Goal: Task Accomplishment & Management: Use online tool/utility

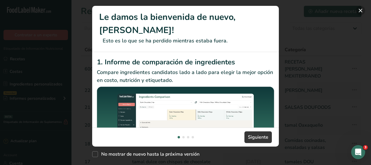
click at [362, 8] on button "New Features" at bounding box center [360, 10] width 9 height 9
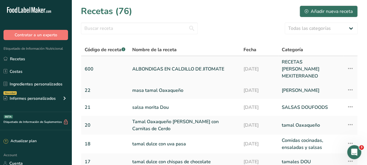
click at [145, 68] on link "ALBONDIGAS EN CALDILLO DE JITOMATE" at bounding box center [184, 68] width 104 height 21
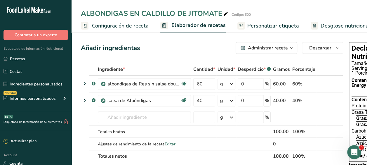
click at [268, 25] on span "Personalizar etiqueta" at bounding box center [273, 26] width 52 height 8
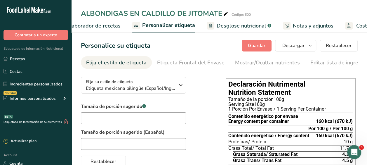
scroll to position [0, 78]
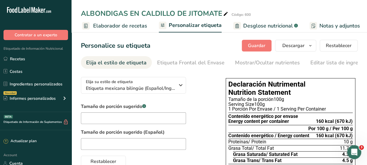
click at [104, 25] on span "Elaborador de recetas" at bounding box center [120, 26] width 54 height 8
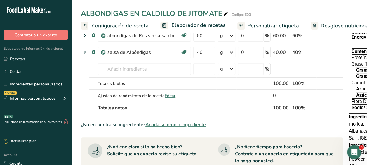
click at [119, 23] on span "Configuración de receta" at bounding box center [120, 26] width 57 height 8
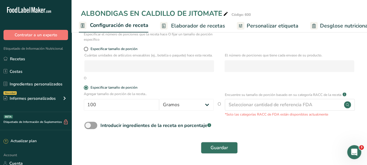
scroll to position [88, 0]
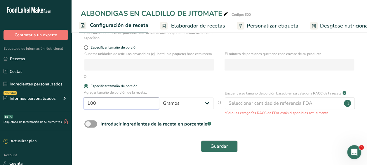
click at [97, 104] on input "100" at bounding box center [121, 103] width 75 height 12
type input "1"
type input "300"
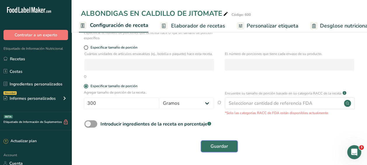
click at [216, 144] on span "Guardar" at bounding box center [219, 145] width 18 height 7
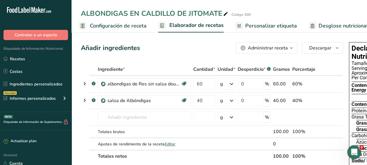
click at [291, 156] on th "100%" at bounding box center [303, 155] width 25 height 12
click at [263, 24] on span "Personalizar etiqueta" at bounding box center [271, 26] width 52 height 8
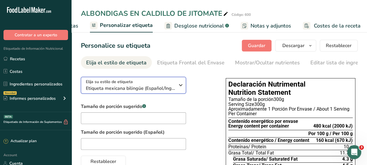
click at [179, 85] on icon "button" at bounding box center [180, 85] width 7 height 11
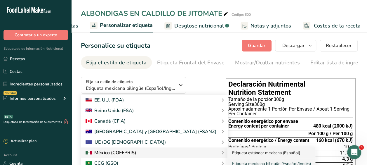
click at [227, 151] on link "Etiqueta estándar mexicana (Español)" at bounding box center [271, 152] width 88 height 11
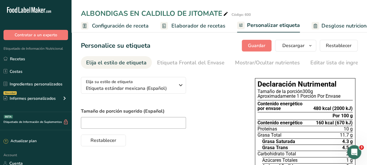
click at [105, 27] on span "Configuración de receta" at bounding box center [120, 26] width 57 height 8
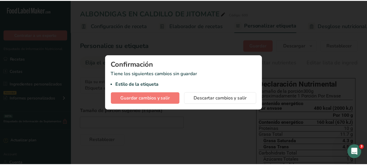
scroll to position [0, 2]
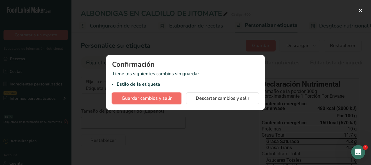
click at [146, 99] on span "Guardar cambios y salir" at bounding box center [147, 98] width 50 height 7
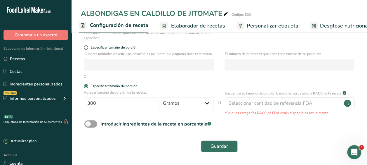
scroll to position [88, 0]
click at [97, 104] on input "300" at bounding box center [121, 103] width 75 height 12
type input "3"
type input "280"
click at [222, 146] on span "Guardar" at bounding box center [219, 145] width 18 height 7
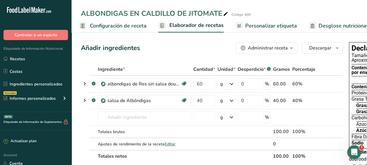
click at [269, 24] on span "Personalizar etiqueta" at bounding box center [271, 26] width 52 height 8
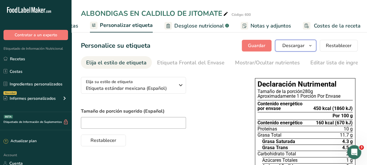
click at [298, 47] on span "Descargar" at bounding box center [293, 45] width 22 height 7
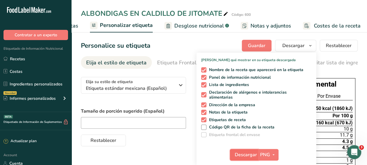
click at [245, 156] on span "Descargar" at bounding box center [246, 154] width 22 height 7
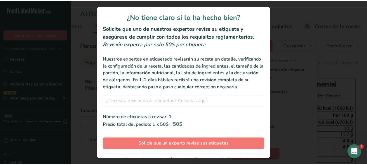
scroll to position [33, 0]
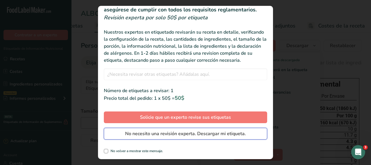
click at [146, 135] on span "No necesito una revisión experta. Descargar mi etiqueta." at bounding box center [185, 133] width 121 height 7
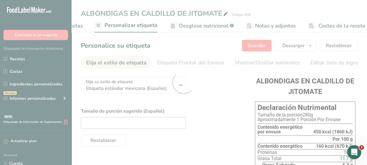
scroll to position [0, 0]
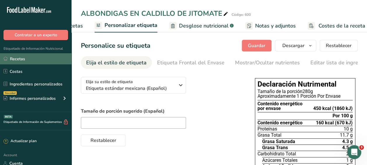
click at [17, 58] on link "Recetas" at bounding box center [35, 58] width 71 height 11
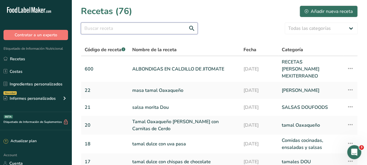
click at [96, 29] on input "text" at bounding box center [139, 28] width 117 height 12
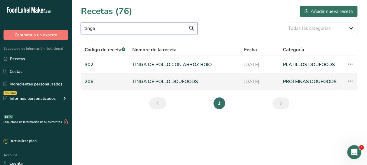
type input "tinga"
click at [156, 80] on link "TINGA DE POLLO DOUFOODS" at bounding box center [184, 81] width 105 height 12
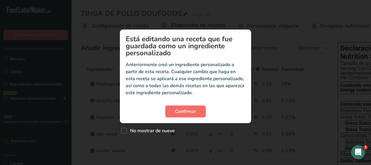
click at [186, 109] on span "Confirmar" at bounding box center [185, 111] width 21 height 7
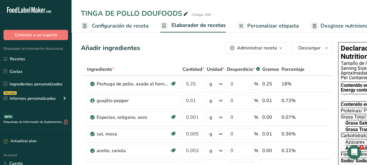
click at [261, 23] on span "Personalizar etiqueta" at bounding box center [273, 26] width 52 height 8
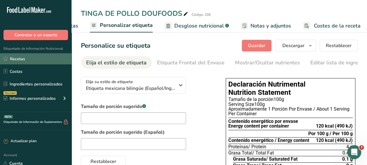
click at [11, 58] on link "Recetas" at bounding box center [35, 58] width 71 height 11
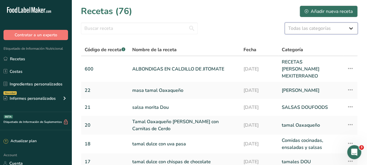
click at [352, 27] on select "Todas las categorías ACOMPAÑAMIENTOS PLATILLOS Productos de panadería Bebidas C…" at bounding box center [320, 28] width 73 height 12
select select "1631"
click at [284, 22] on select "Todas las categorías ACOMPAÑAMIENTOS PLATILLOS Productos de panadería Bebidas C…" at bounding box center [320, 28] width 73 height 12
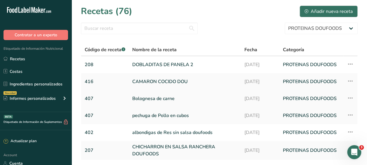
click at [151, 94] on link "Bolognesa de carne" at bounding box center [184, 98] width 105 height 12
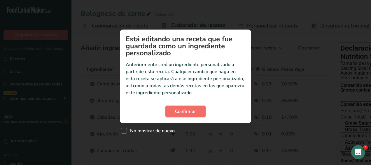
click at [182, 111] on span "Confirmar" at bounding box center [185, 111] width 21 height 7
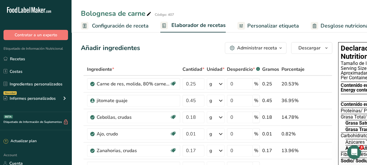
click at [271, 23] on span "Personalizar etiqueta" at bounding box center [273, 26] width 52 height 8
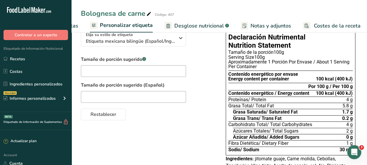
scroll to position [50, 0]
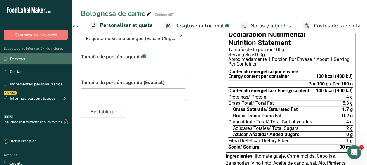
click at [15, 58] on link "Recetas" at bounding box center [35, 58] width 71 height 11
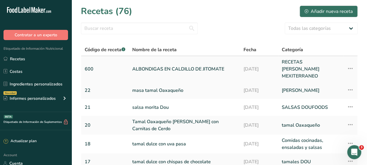
click at [153, 68] on link "ALBONDIGAS EN CALDILLO DE JITOMATE" at bounding box center [184, 68] width 104 height 21
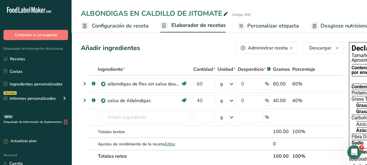
click at [104, 25] on span "Configuración de receta" at bounding box center [120, 26] width 57 height 8
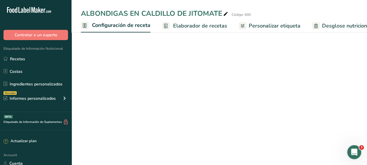
scroll to position [0, 2]
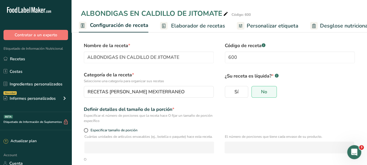
click at [324, 26] on span "Desglose nutricional" at bounding box center [345, 26] width 50 height 8
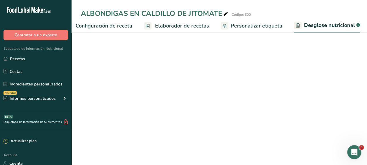
select select "Calories"
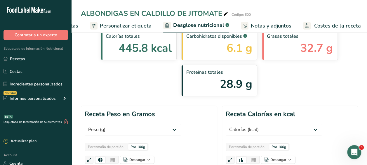
scroll to position [0, 0]
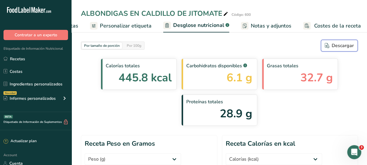
click at [333, 43] on div "Descargar" at bounding box center [338, 45] width 29 height 7
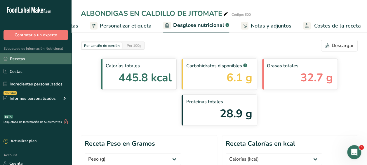
click at [20, 59] on link "Recetas" at bounding box center [35, 58] width 71 height 11
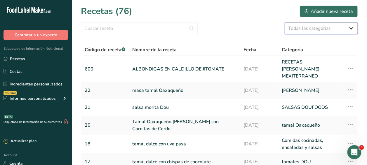
click at [351, 29] on select "Todas las categorías ACOMPAÑAMIENTOS PLATILLOS Productos de panadería Bebidas C…" at bounding box center [320, 28] width 73 height 12
select select "1631"
click at [284, 22] on select "Todas las categorías ACOMPAÑAMIENTOS PLATILLOS Productos de panadería Bebidas C…" at bounding box center [320, 28] width 73 height 12
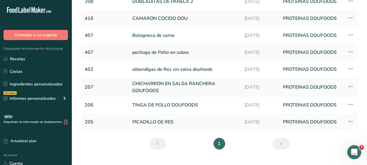
scroll to position [62, 0]
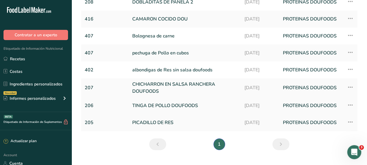
click at [151, 103] on link "TINGA DE POLLO DOUFOODS" at bounding box center [184, 105] width 105 height 12
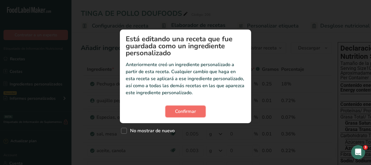
click at [184, 110] on span "Confirmar" at bounding box center [185, 111] width 21 height 7
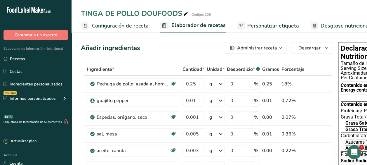
click at [277, 21] on link "Personalizar etiqueta" at bounding box center [268, 25] width 62 height 13
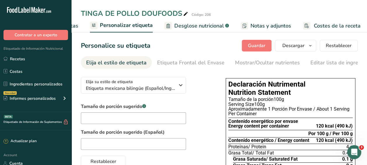
click at [228, 95] on div "Declaración Nutrimental Nutrition Statement Tamaño de la porción 100g Serving S…" at bounding box center [291, 140] width 130 height 124
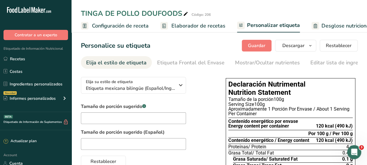
click at [116, 23] on span "Configuración de receta" at bounding box center [120, 26] width 57 height 8
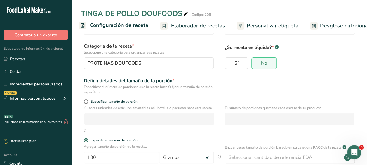
scroll to position [28, 0]
click at [191, 26] on span "Elaborador de recetas" at bounding box center [198, 26] width 54 height 8
